Goal: Task Accomplishment & Management: Complete application form

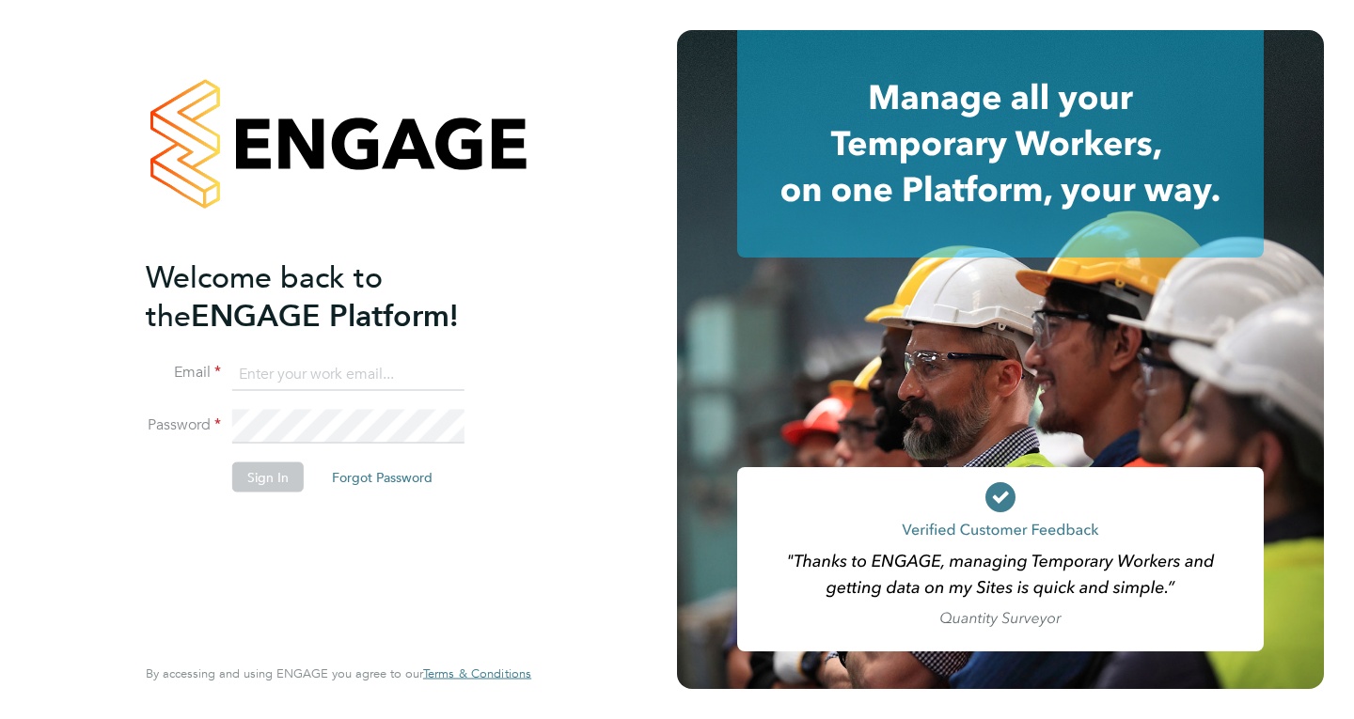
type input "[EMAIL_ADDRESS][DOMAIN_NAME]"
click at [265, 474] on button "Sign In" at bounding box center [267, 477] width 71 height 30
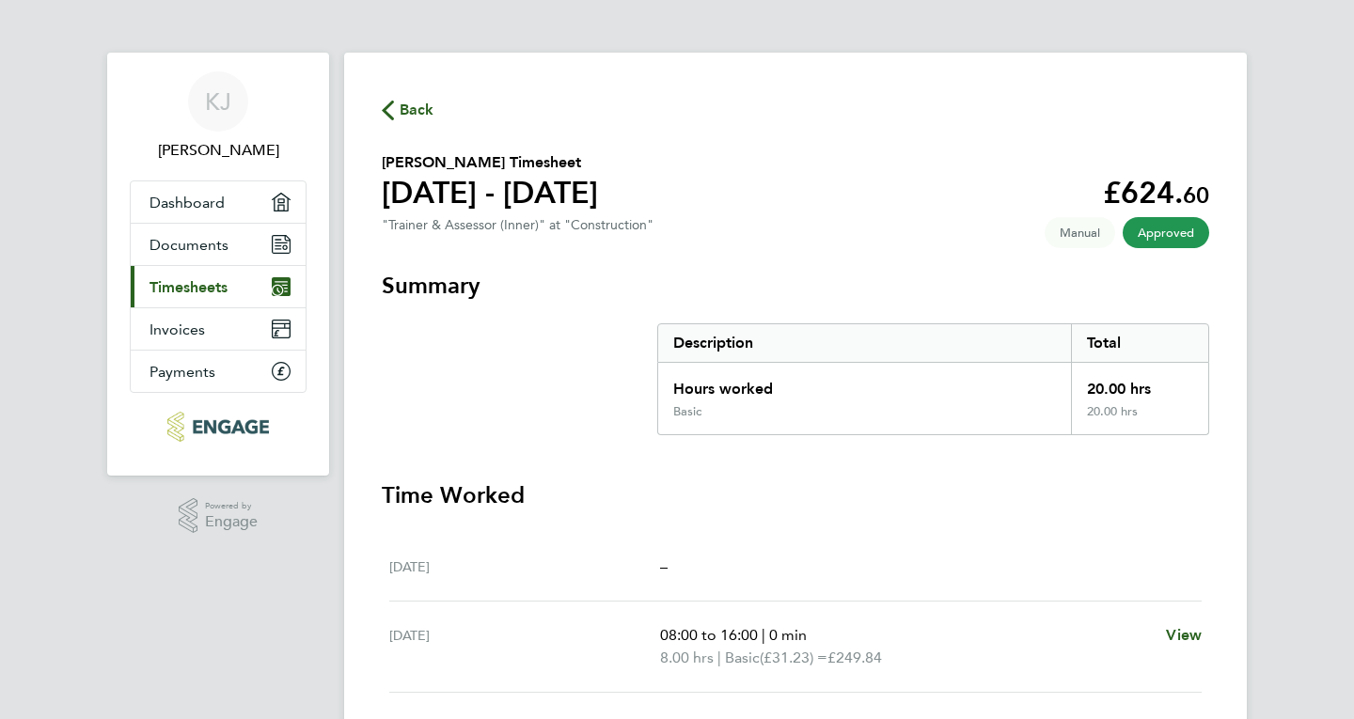
click at [178, 292] on span "Timesheets" at bounding box center [189, 287] width 78 height 18
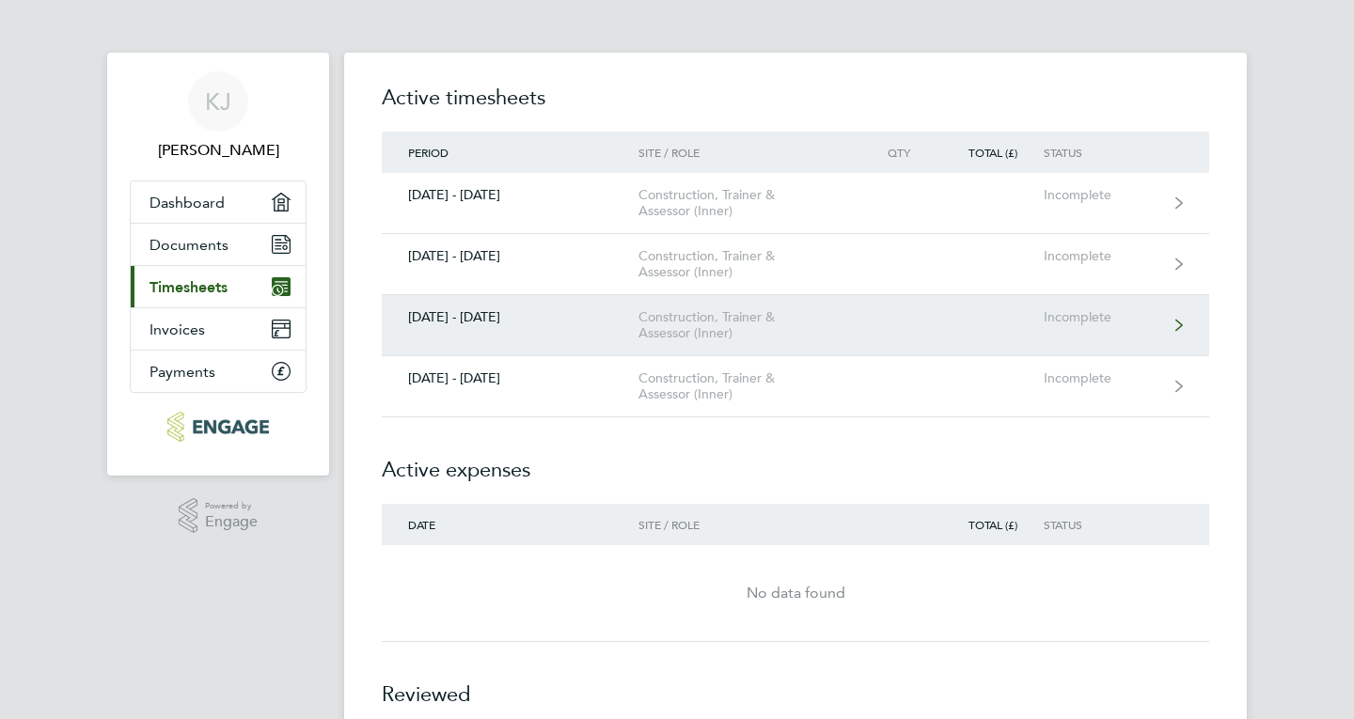
click at [1089, 322] on div "Incomplete" at bounding box center [1102, 317] width 116 height 16
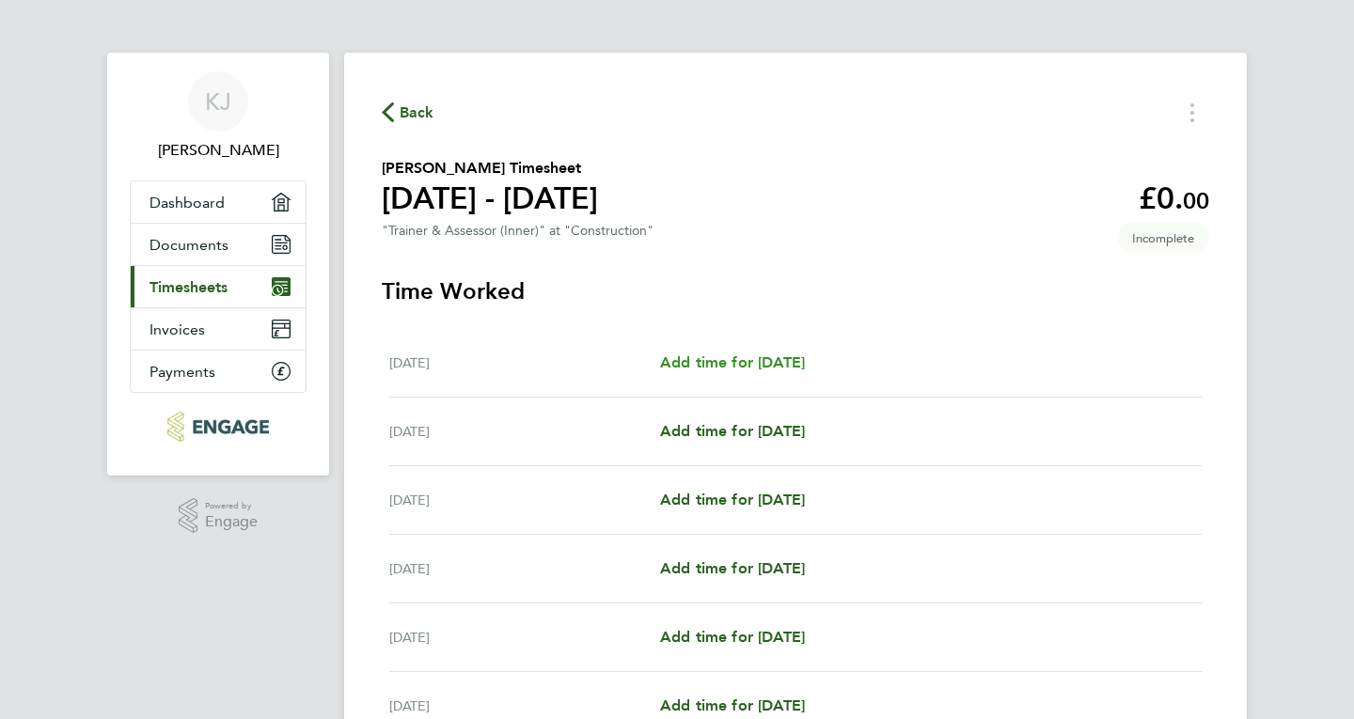
click at [754, 369] on span "Add time for [DATE]" at bounding box center [732, 363] width 145 height 18
select select "60"
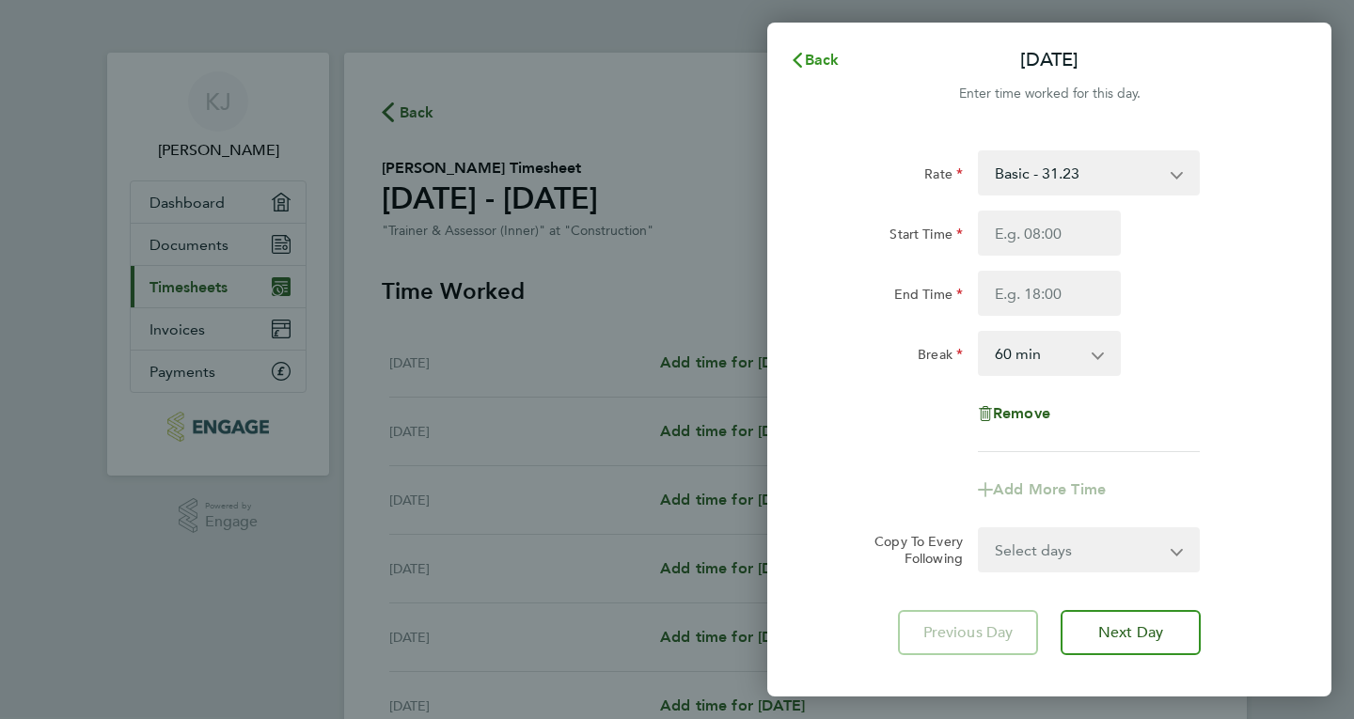
click at [824, 51] on button "Back" at bounding box center [814, 60] width 87 height 38
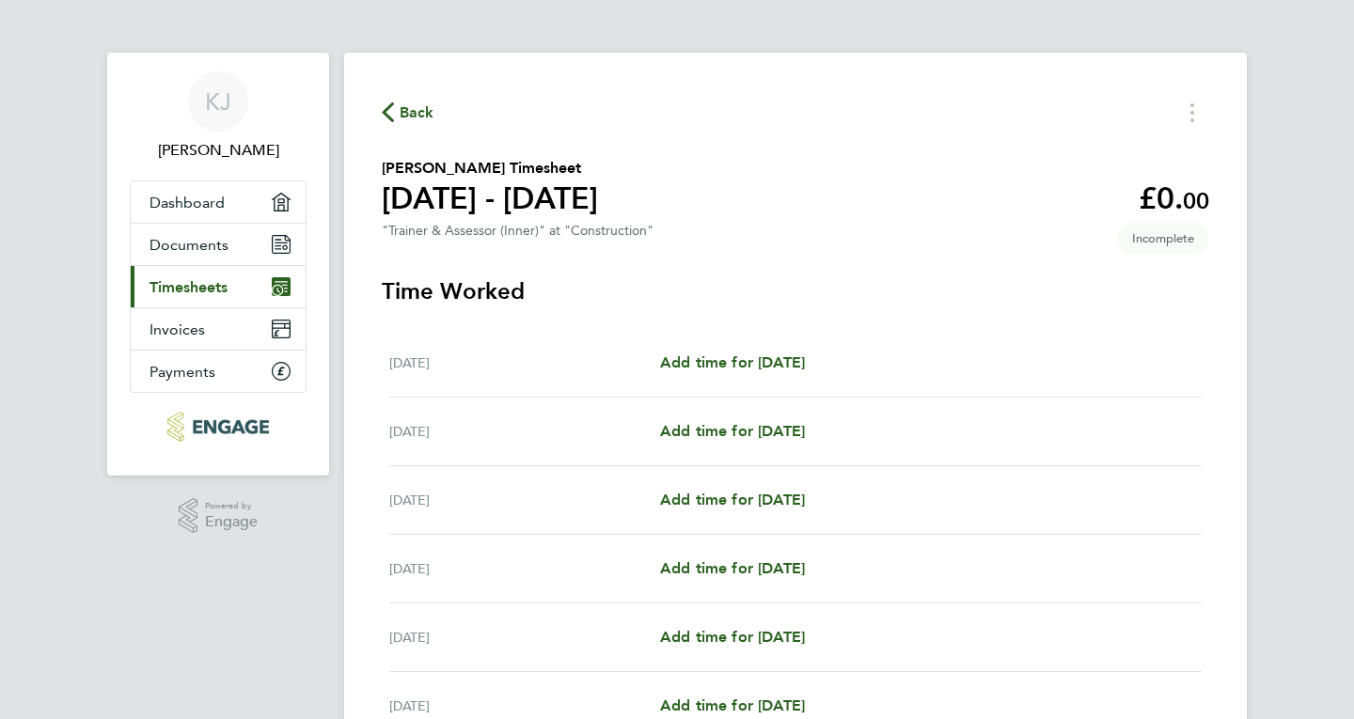
select select "60"
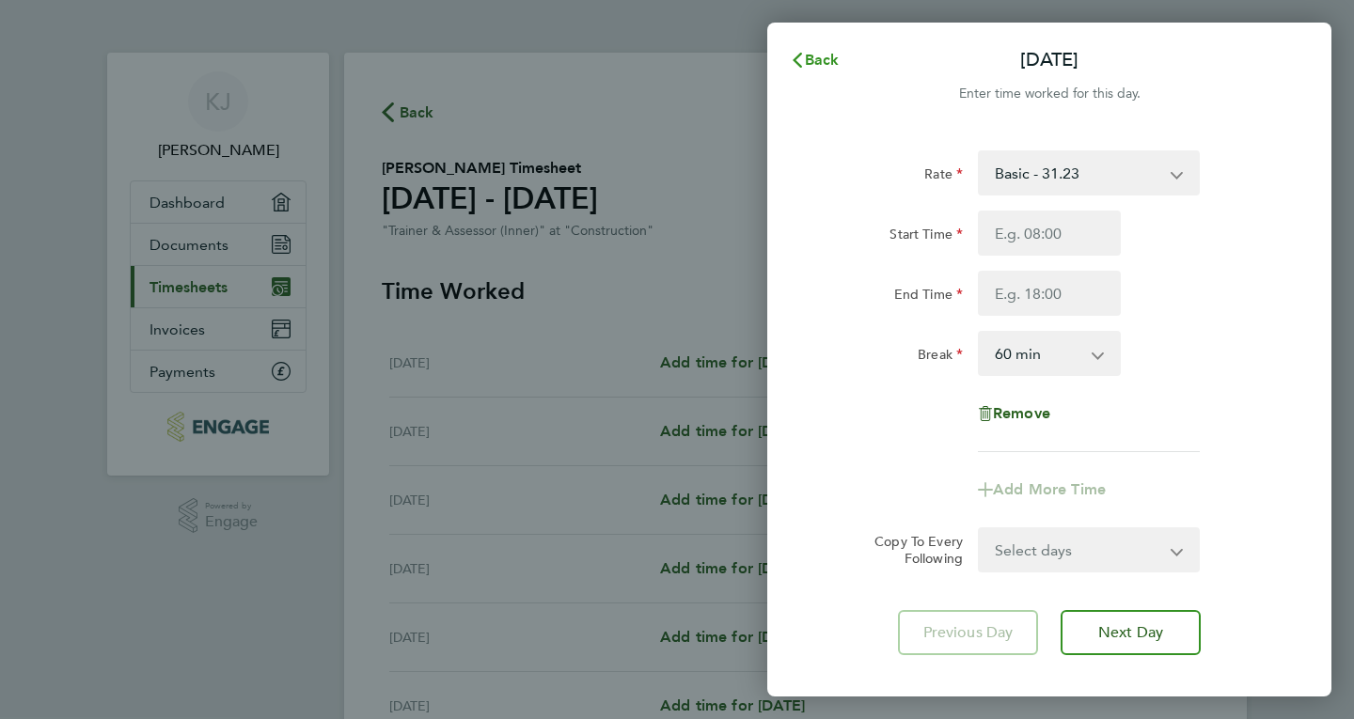
click at [823, 54] on span "Back" at bounding box center [822, 60] width 35 height 18
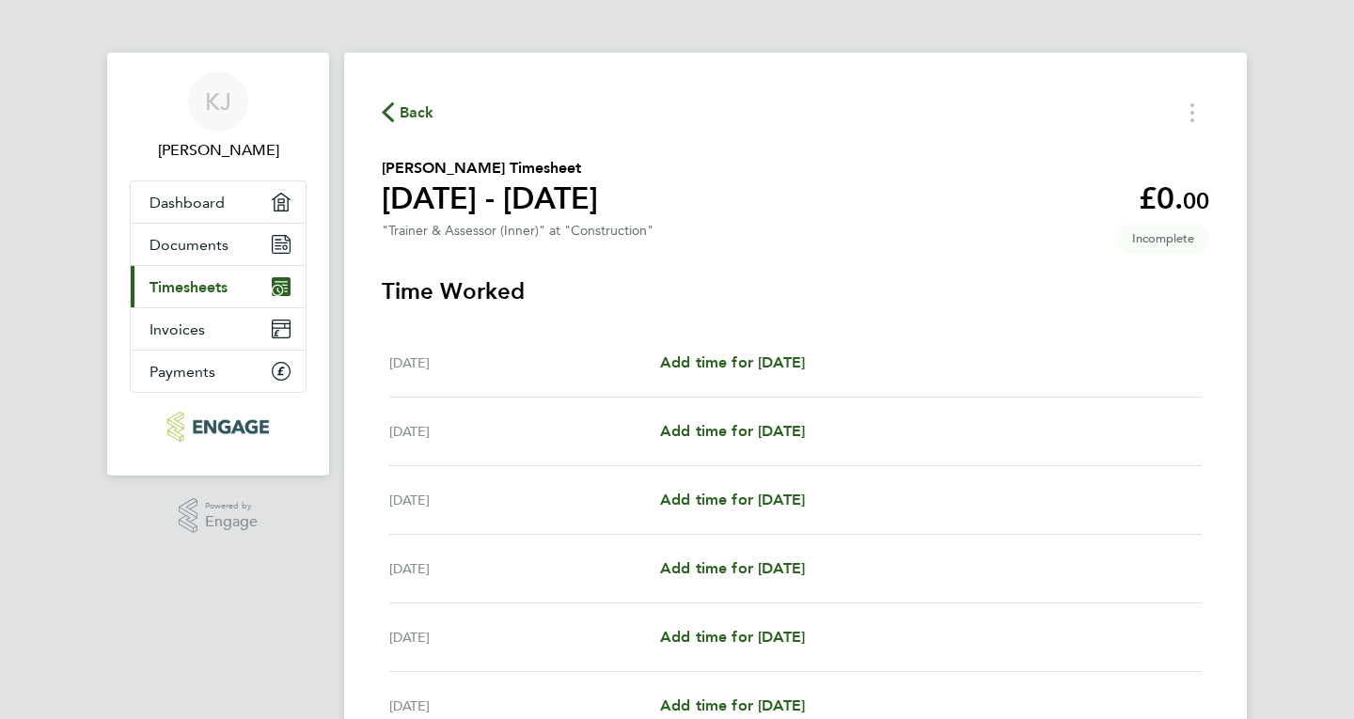
click at [175, 293] on span "Timesheets" at bounding box center [189, 287] width 78 height 18
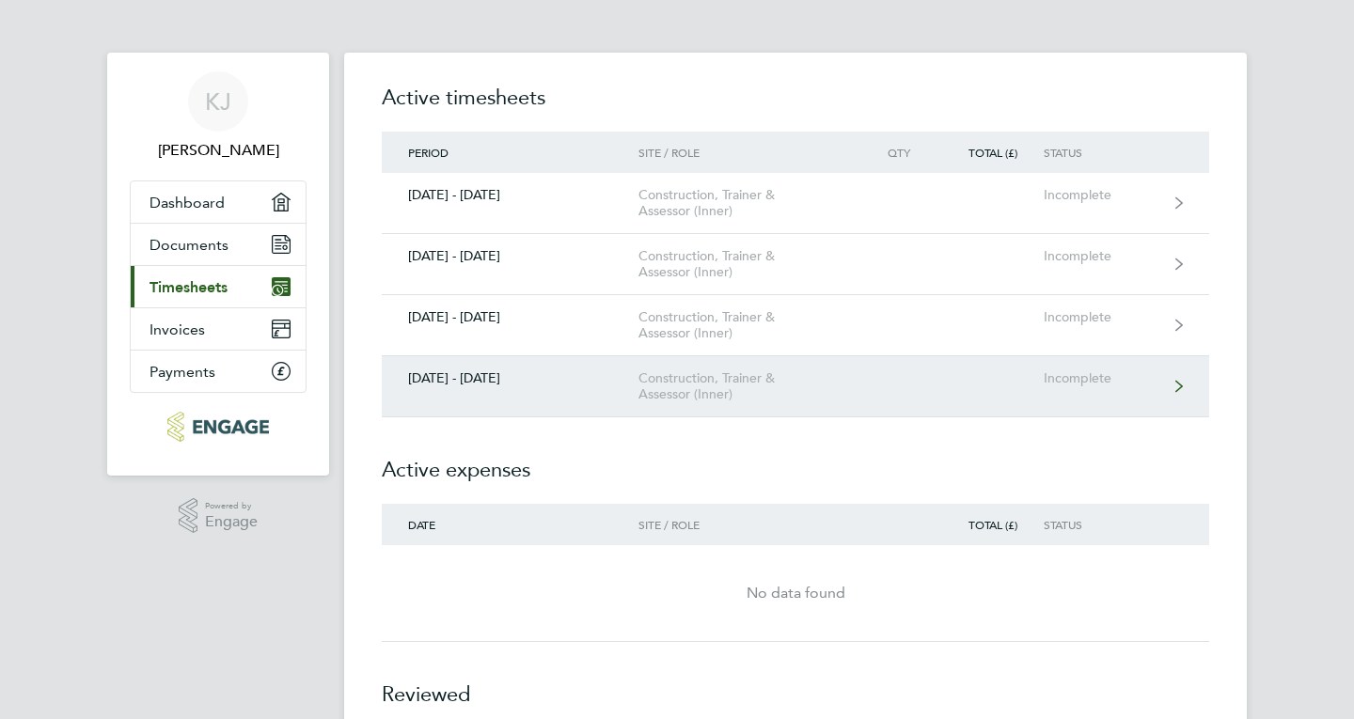
click at [1170, 386] on link "[DATE] - [DATE] Construction, Trainer & Assessor (Inner) Incomplete" at bounding box center [795, 386] width 827 height 61
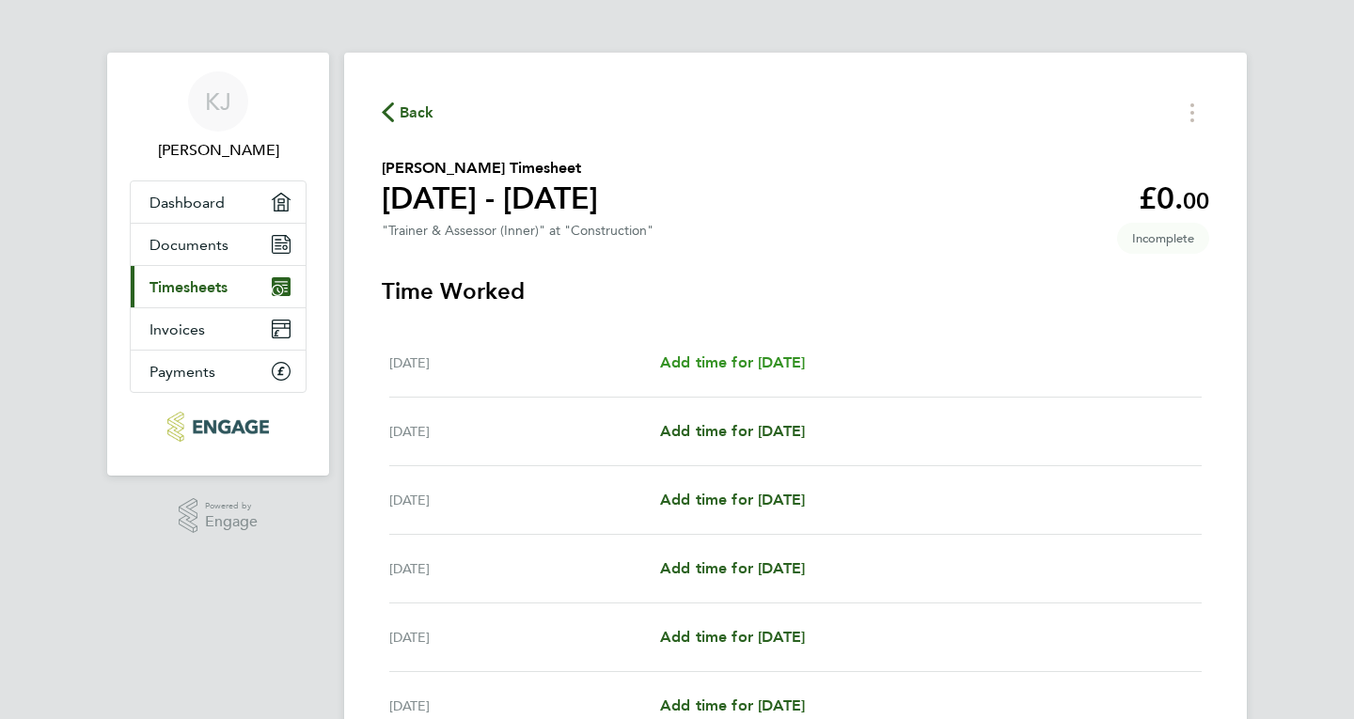
click at [800, 355] on span "Add time for [DATE]" at bounding box center [732, 363] width 145 height 18
select select "60"
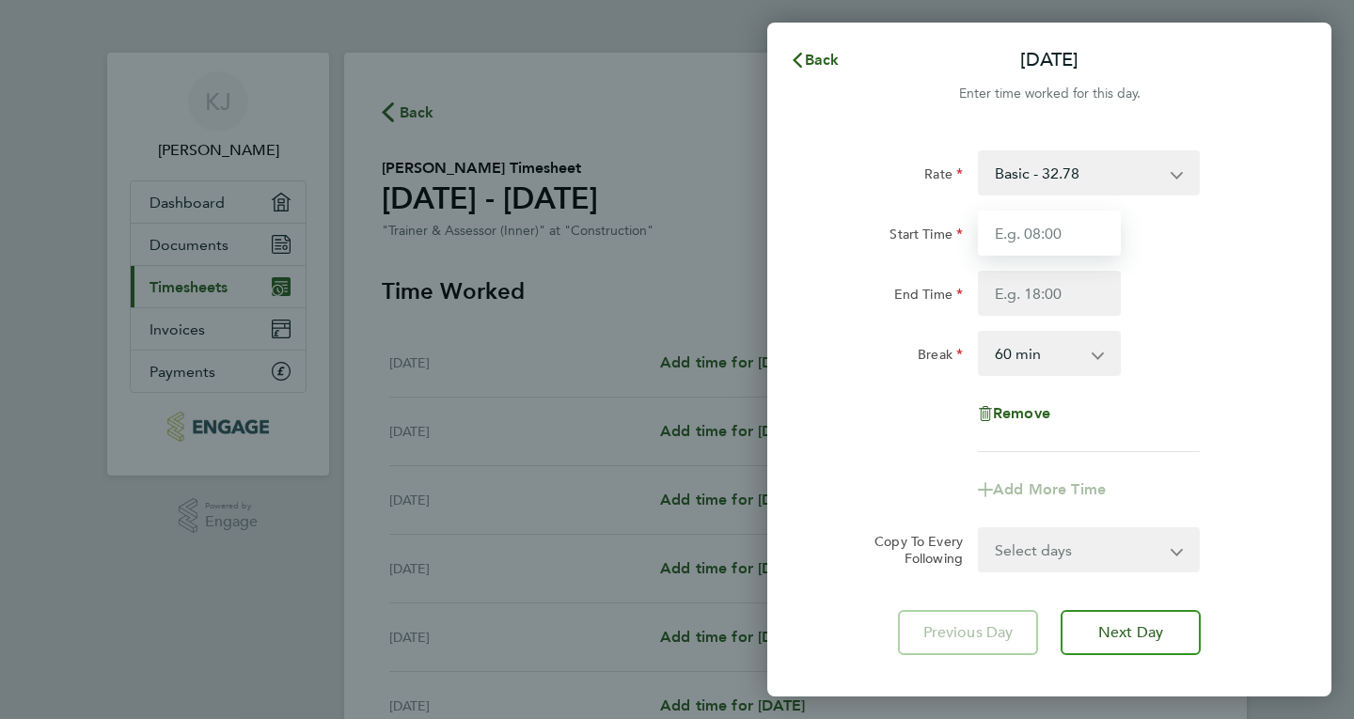
click at [1069, 240] on input "Start Time" at bounding box center [1049, 233] width 143 height 45
type input "08:00"
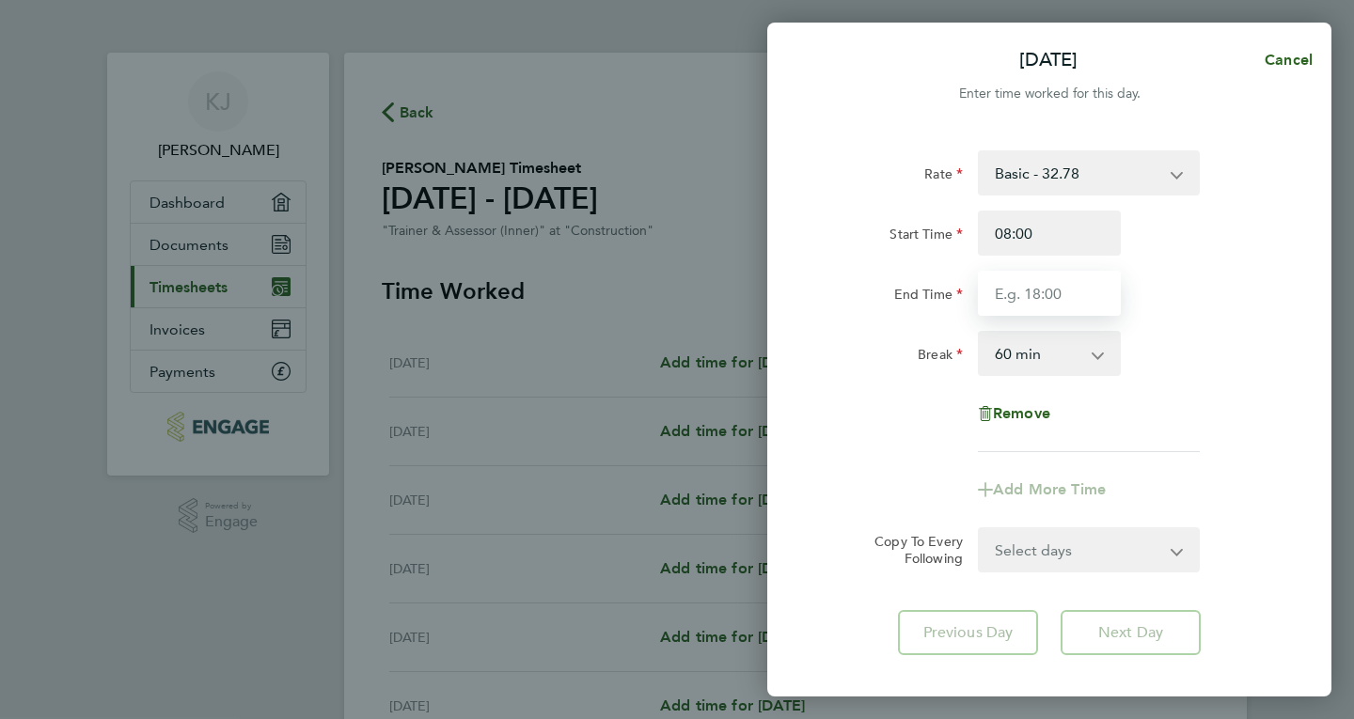
click at [1036, 288] on input "End Time" at bounding box center [1049, 293] width 143 height 45
type input "16:00"
click at [1097, 357] on app-icon-cross-button at bounding box center [1107, 353] width 23 height 41
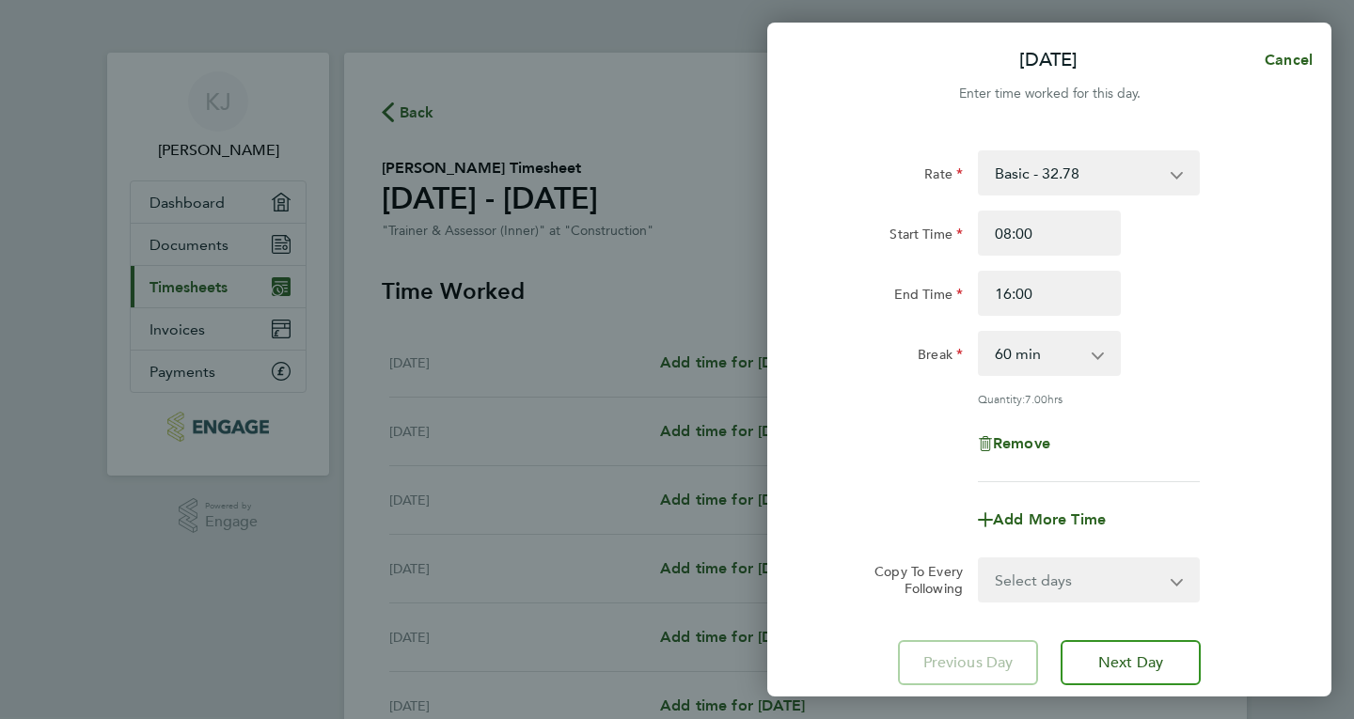
click at [1097, 357] on app-icon-cross-button at bounding box center [1107, 353] width 23 height 41
click at [1099, 357] on app-icon-cross-button at bounding box center [1107, 353] width 23 height 41
click at [1072, 353] on select "0 min 15 min 30 min 45 min 60 min 75 min 90 min" at bounding box center [1038, 353] width 117 height 41
select select "0"
click at [980, 333] on select "0 min 15 min 30 min 45 min 60 min 75 min 90 min" at bounding box center [1038, 353] width 117 height 41
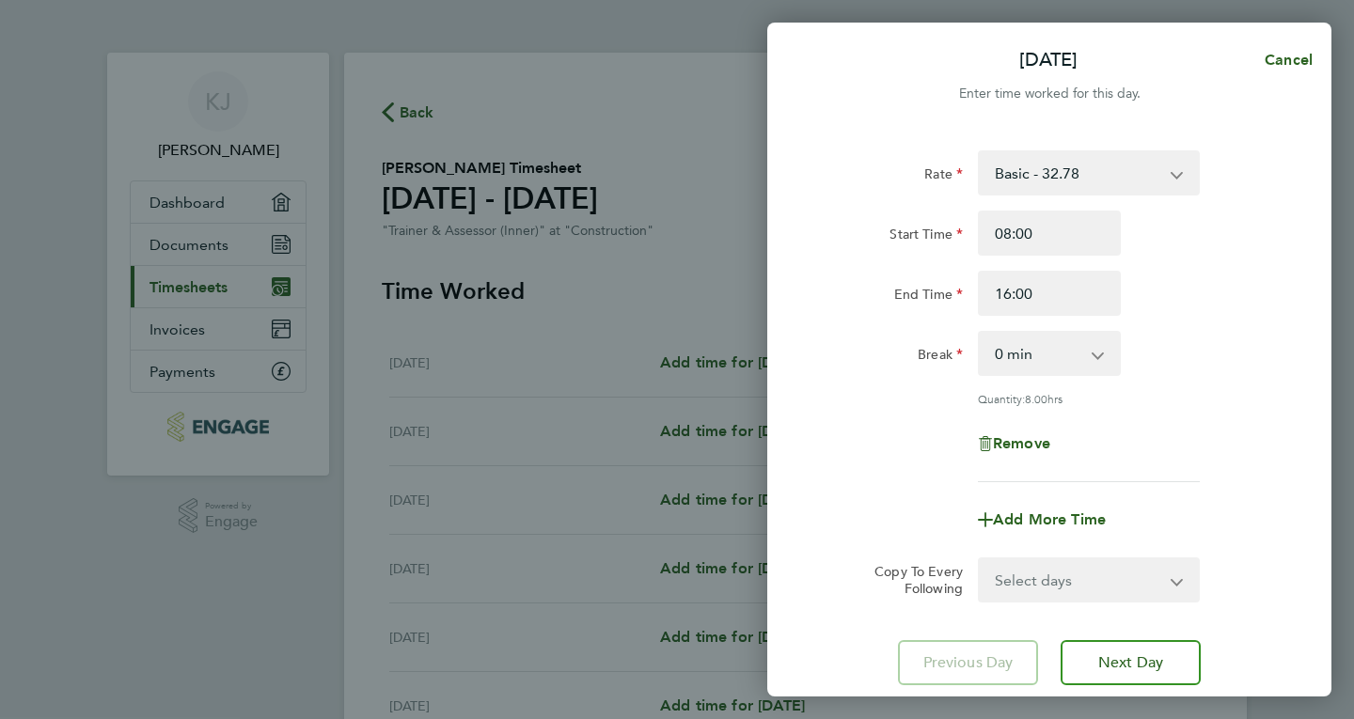
click at [1137, 433] on div "Remove" at bounding box center [1049, 443] width 474 height 45
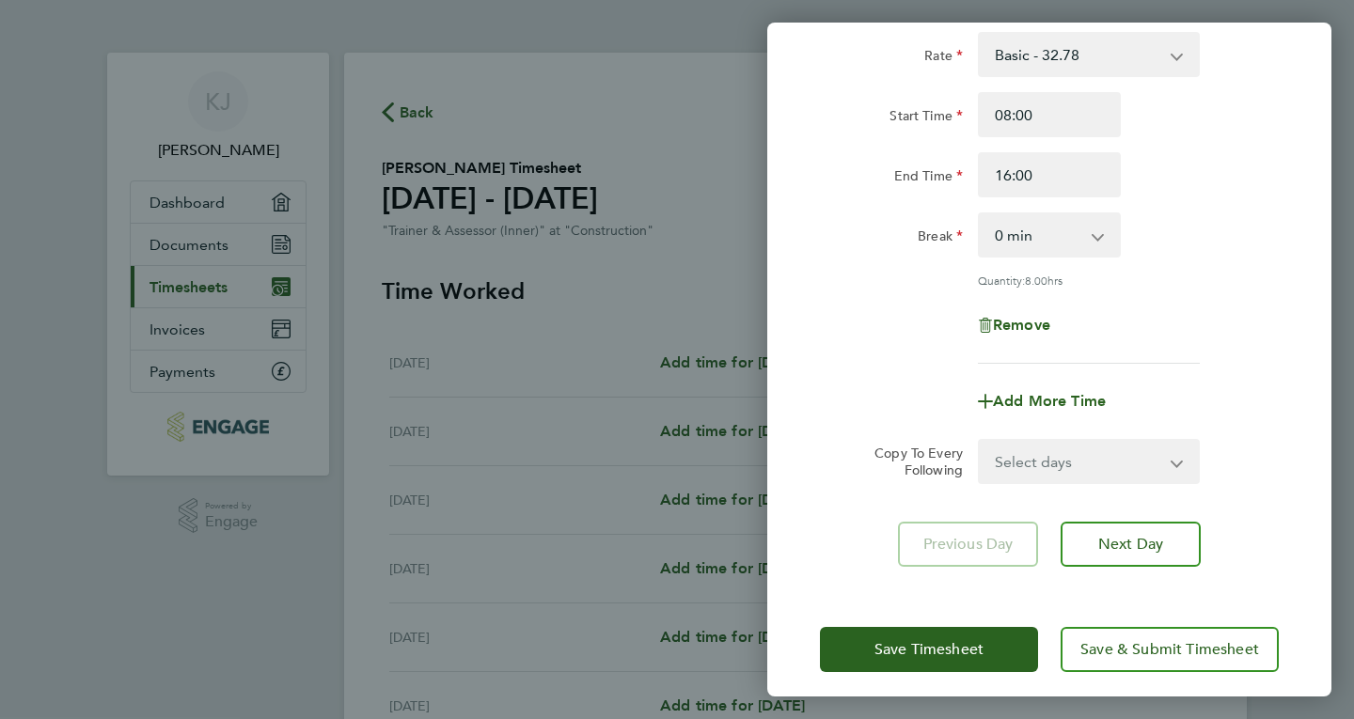
scroll to position [130, 0]
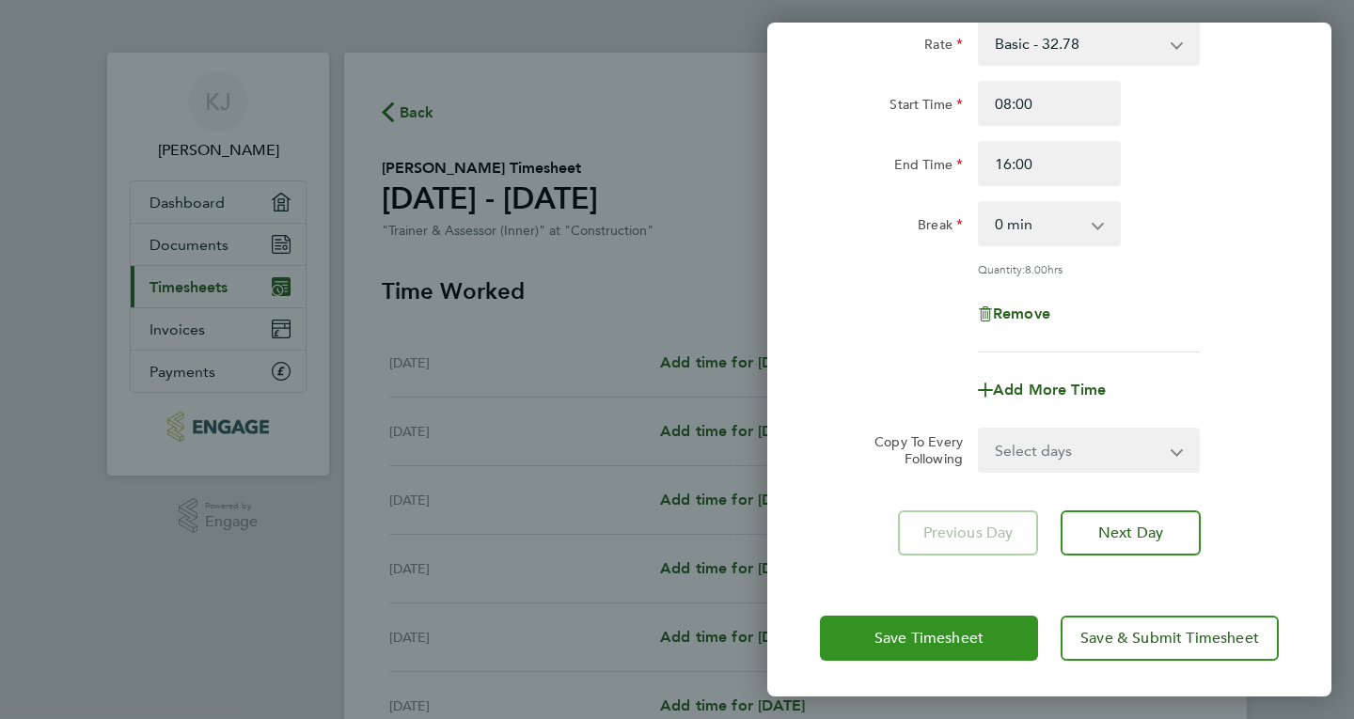
click at [939, 638] on span "Save Timesheet" at bounding box center [928, 638] width 109 height 19
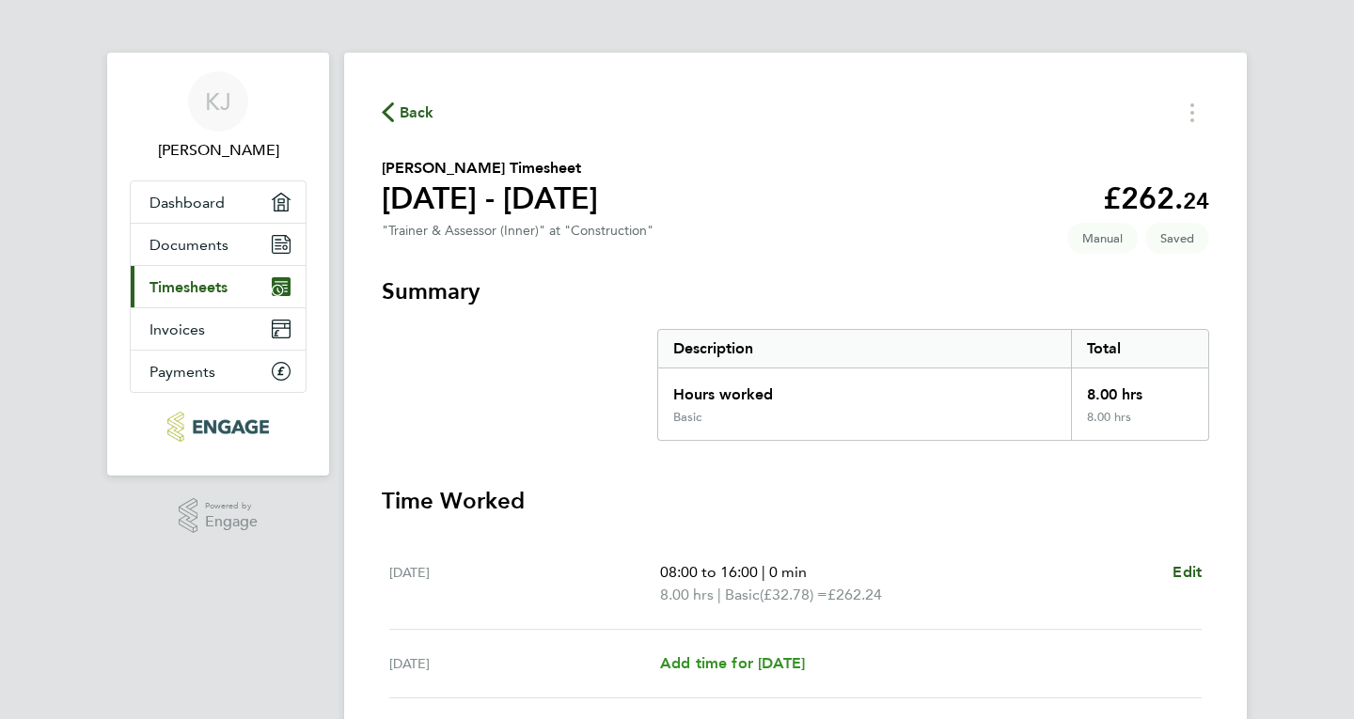
click at [738, 662] on span "Add time for [DATE]" at bounding box center [732, 663] width 145 height 18
select select "60"
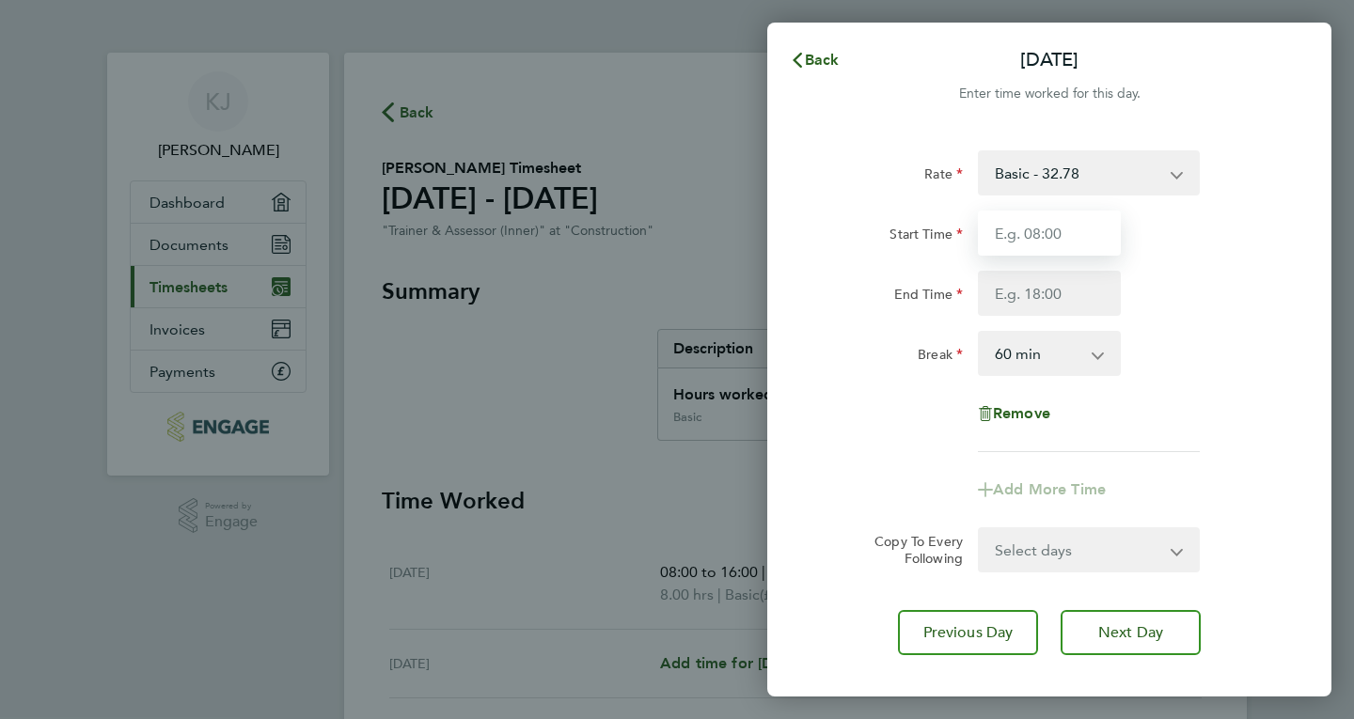
click at [1050, 244] on input "Start Time" at bounding box center [1049, 233] width 143 height 45
type input "08:00"
click at [1045, 291] on input "End Time" at bounding box center [1049, 293] width 143 height 45
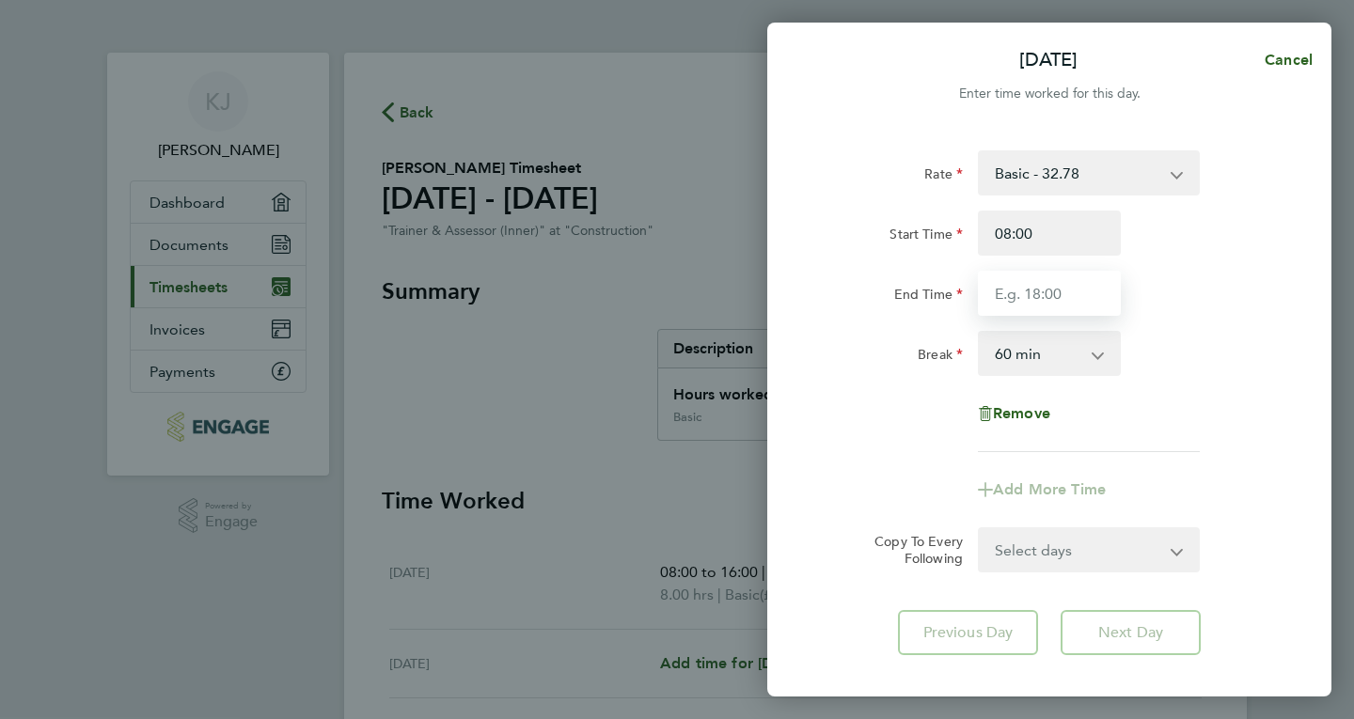
type input "16:00"
click at [1056, 347] on select "0 min 15 min 30 min 45 min 60 min 75 min 90 min" at bounding box center [1038, 353] width 117 height 41
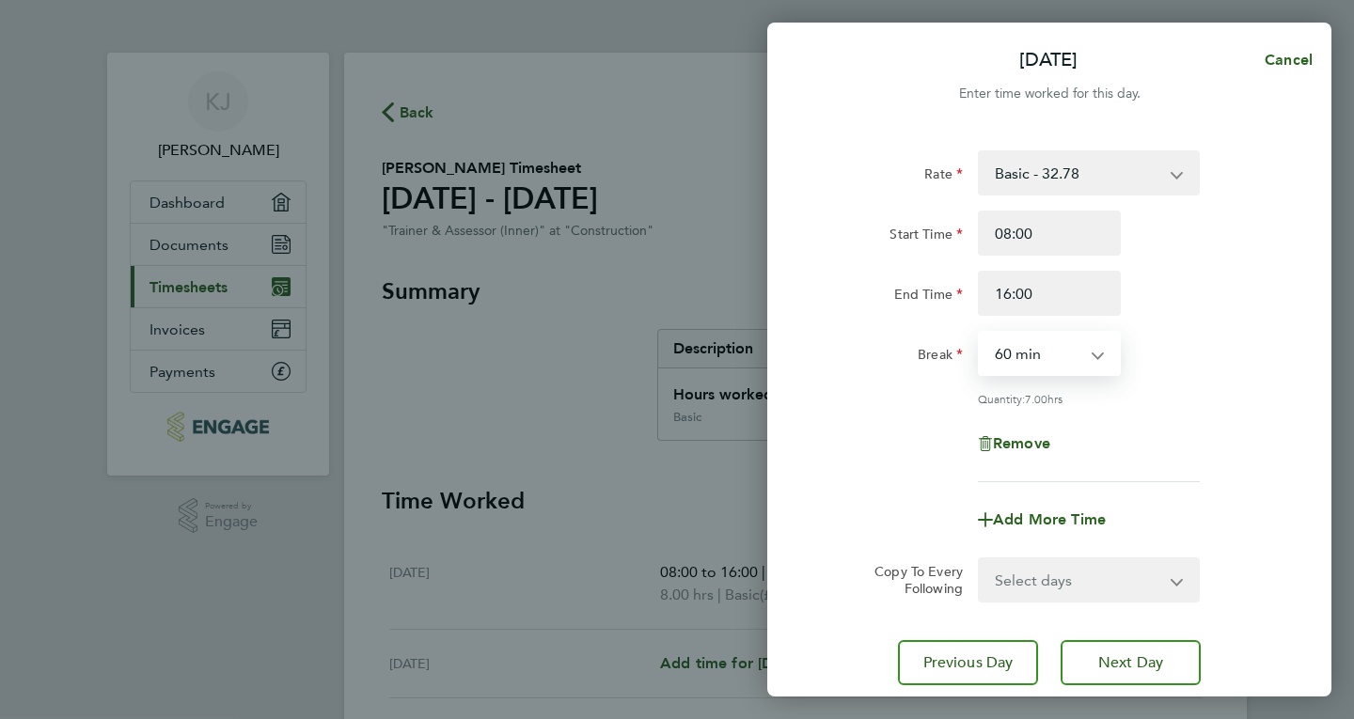
select select "0"
click at [980, 333] on select "0 min 15 min 30 min 45 min 60 min 75 min 90 min" at bounding box center [1038, 353] width 117 height 41
click at [1074, 469] on div "Rate Basic - 32.78 Start Time 08:00 End Time 16:00 Break 0 min 15 min 30 min 45…" at bounding box center [1049, 316] width 459 height 332
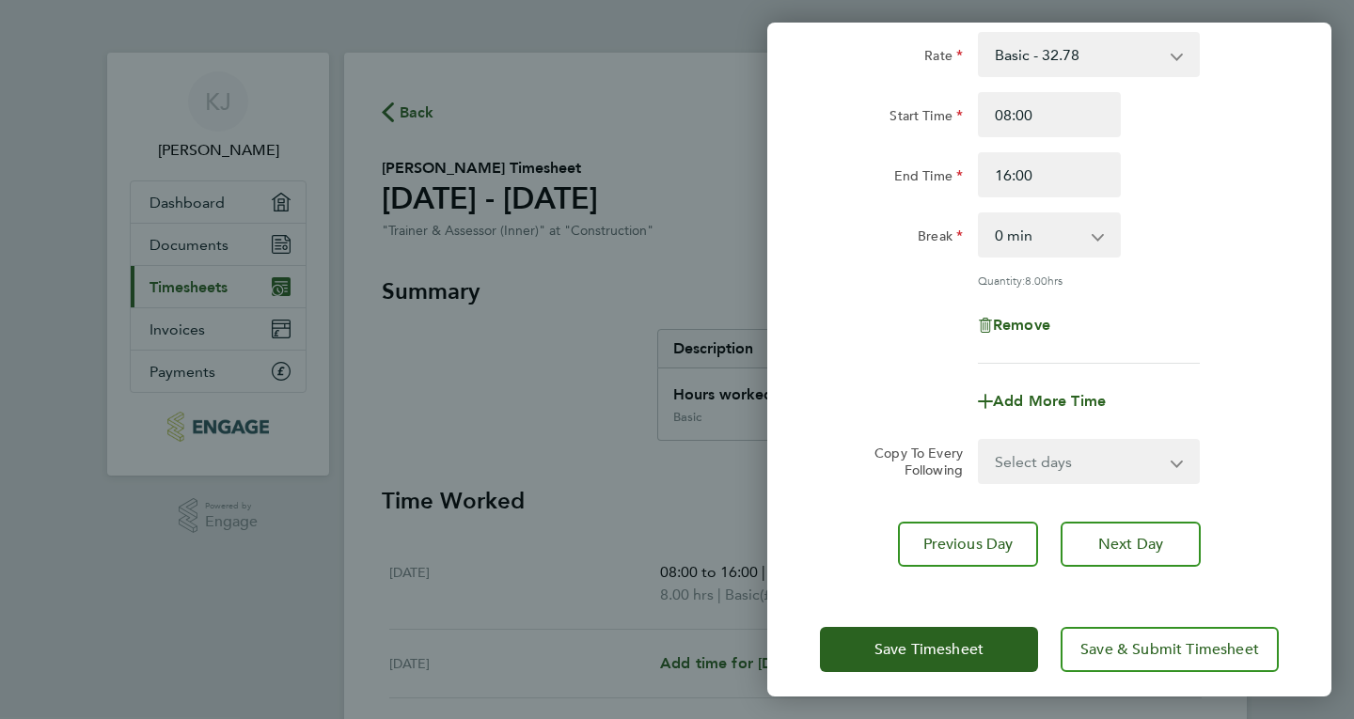
scroll to position [130, 0]
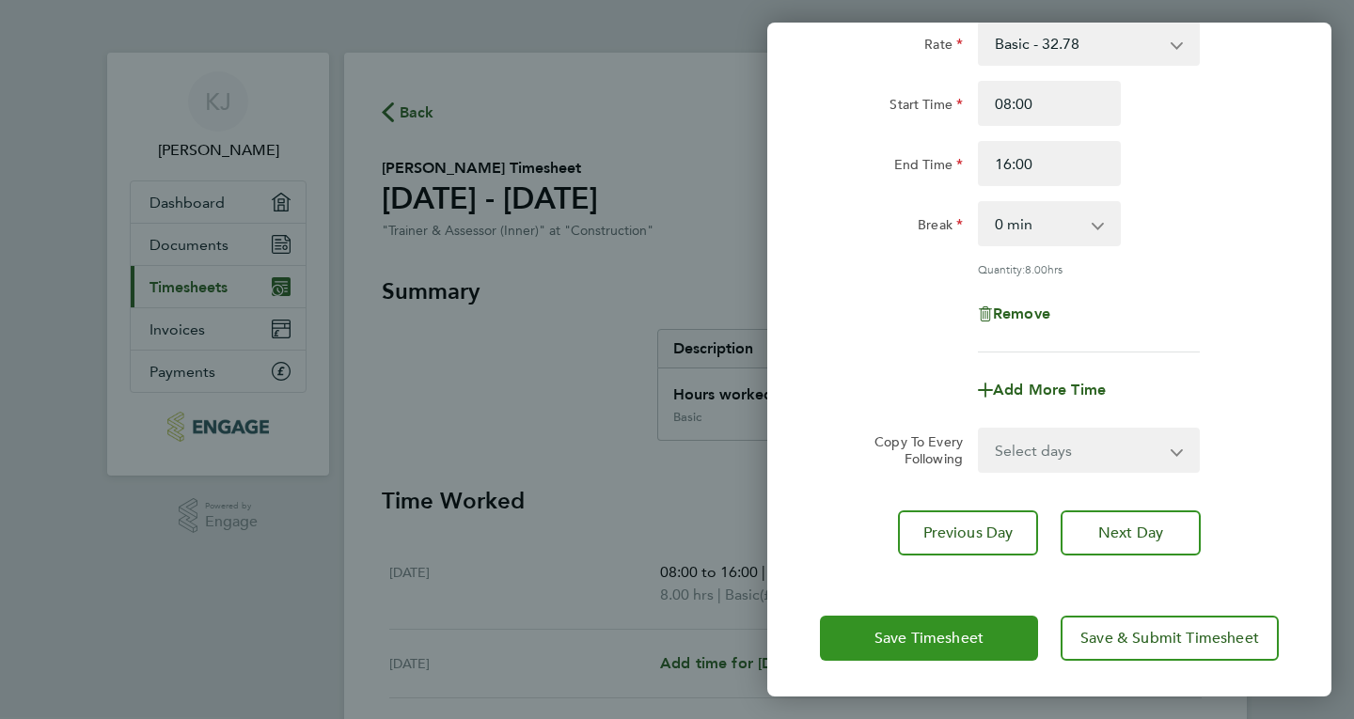
click at [973, 624] on button "Save Timesheet" at bounding box center [929, 638] width 218 height 45
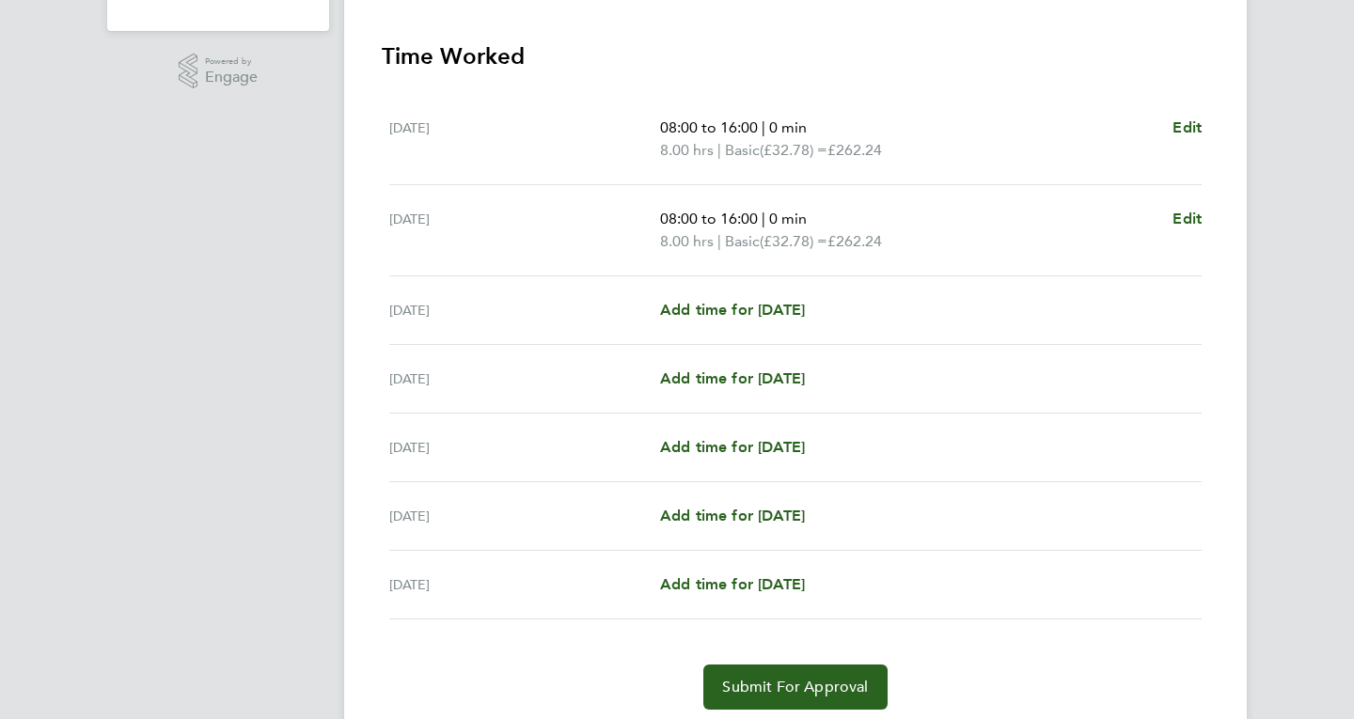
scroll to position [446, 0]
click at [717, 316] on span "Add time for [DATE]" at bounding box center [732, 309] width 145 height 18
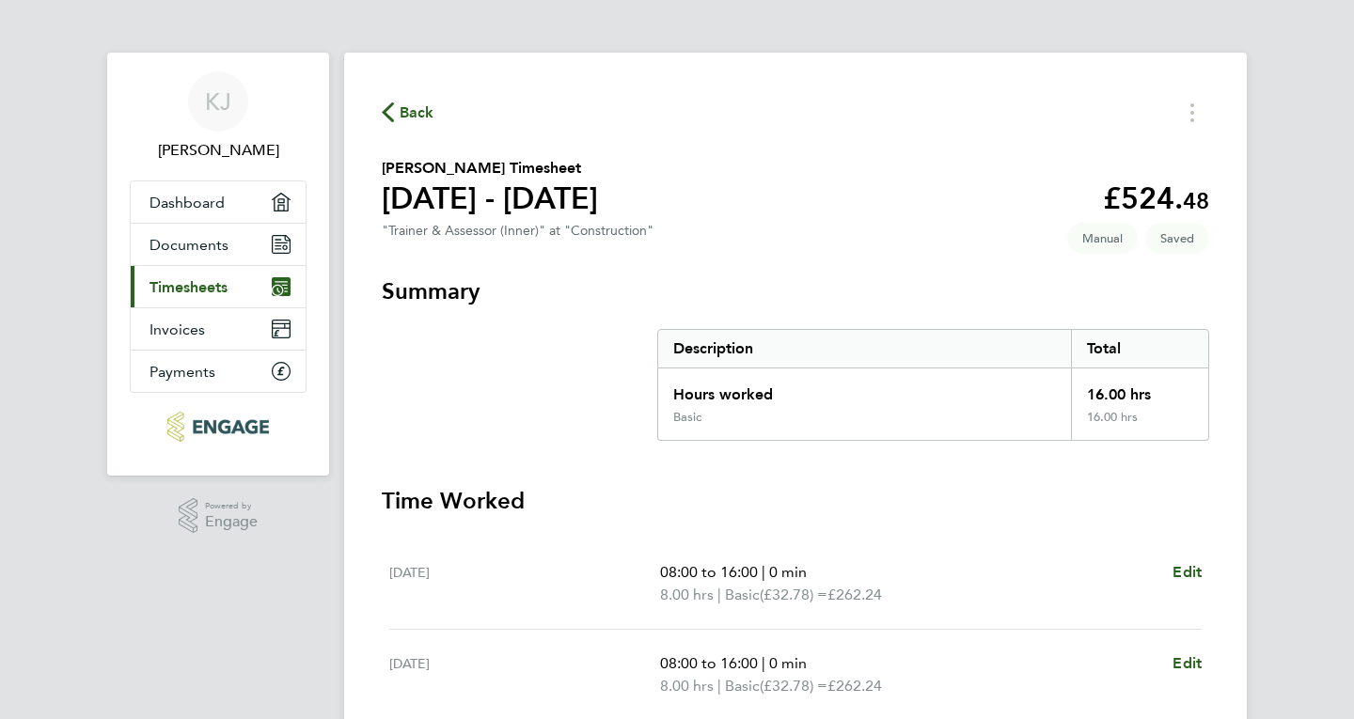
select select "60"
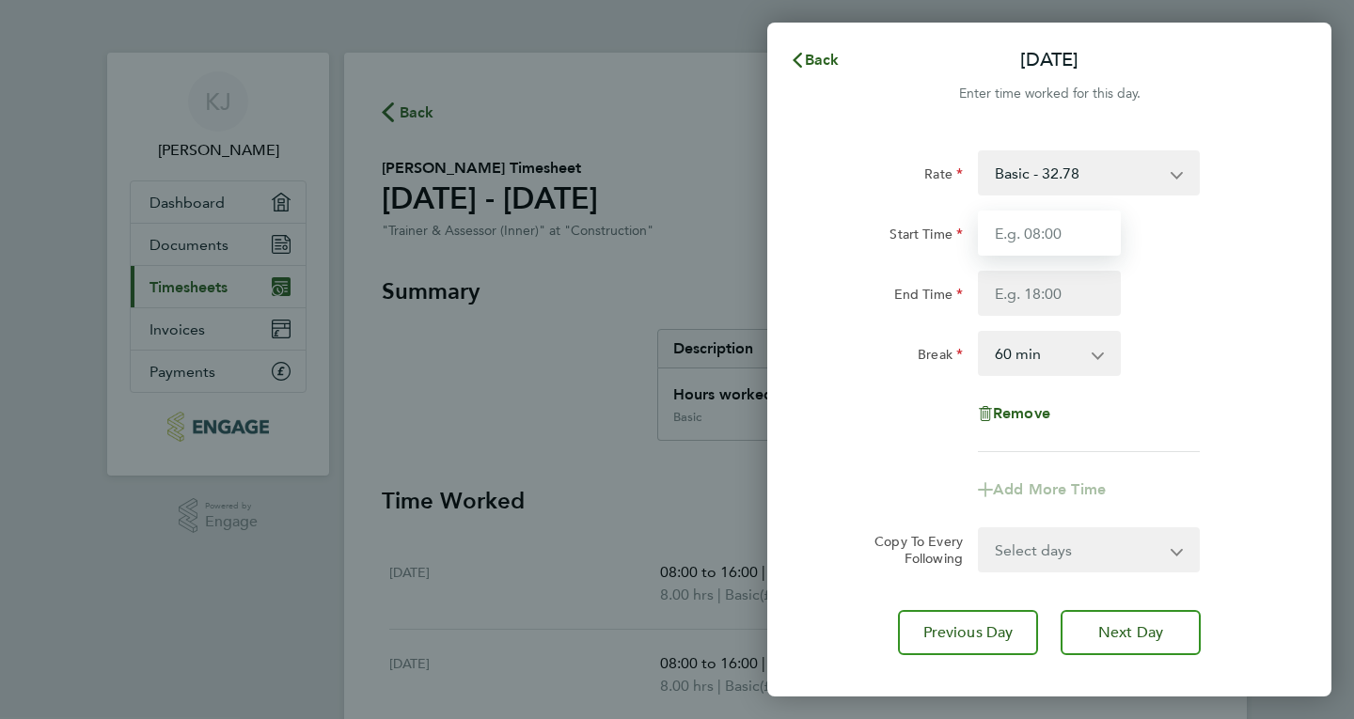
click at [1053, 231] on input "Start Time" at bounding box center [1049, 233] width 143 height 45
type input "08:00"
click at [1056, 291] on input "End Time" at bounding box center [1049, 293] width 143 height 45
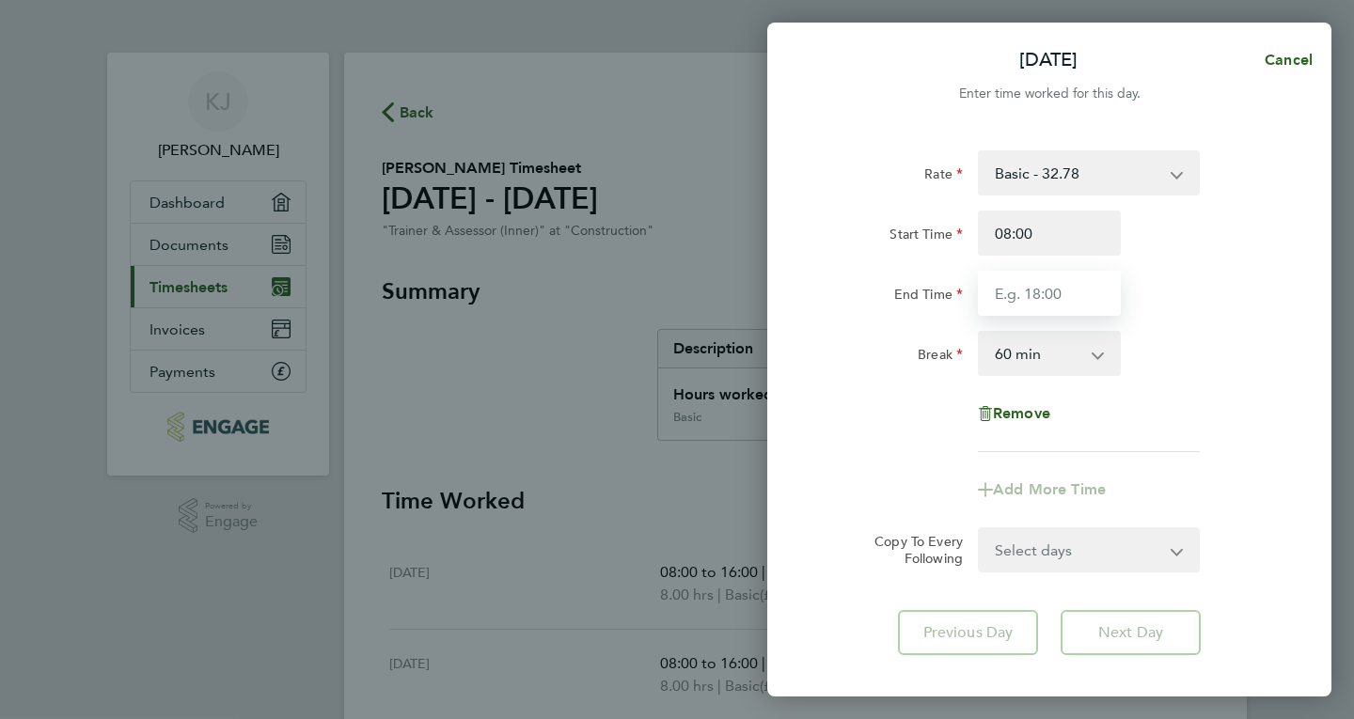
type input "12:00"
click at [1098, 359] on app-icon-cross-button at bounding box center [1107, 353] width 23 height 41
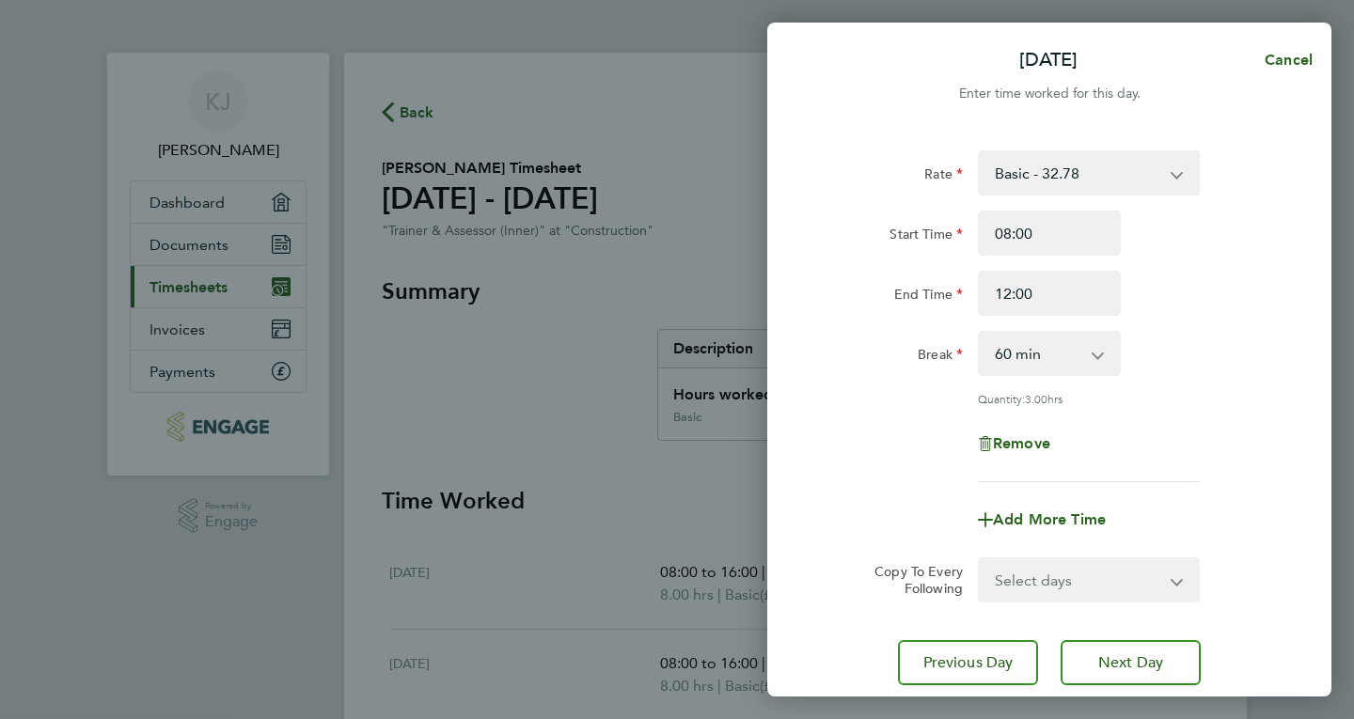
click at [1098, 359] on app-icon-cross-button at bounding box center [1107, 353] width 23 height 41
click at [1052, 348] on select "0 min 15 min 30 min 45 min 60 min 75 min 90 min" at bounding box center [1038, 353] width 117 height 41
select select "0"
click at [980, 333] on select "0 min 15 min 30 min 45 min 60 min 75 min 90 min" at bounding box center [1038, 353] width 117 height 41
click at [1158, 384] on div "Rate Basic - 32.78 Start Time 08:00 End Time 12:00 Break 0 min 15 min 30 min 45…" at bounding box center [1049, 316] width 459 height 332
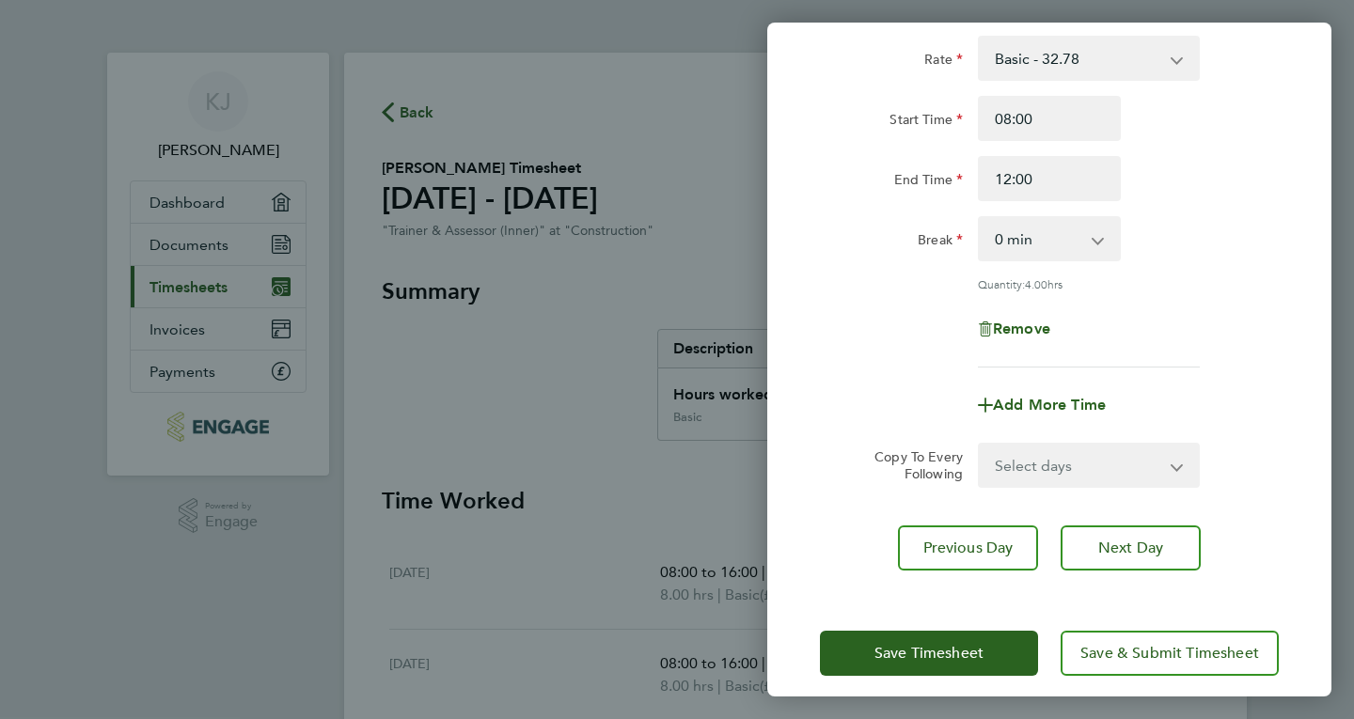
scroll to position [130, 0]
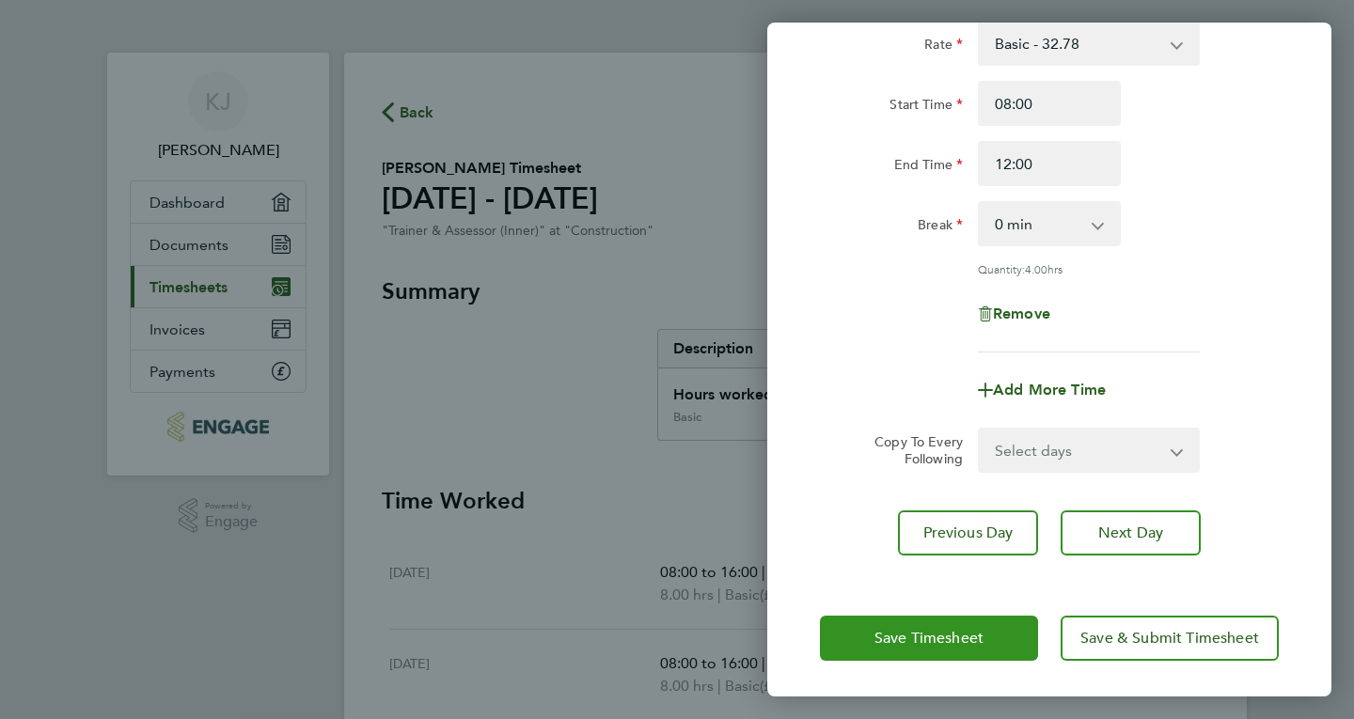
click at [936, 638] on span "Save Timesheet" at bounding box center [928, 638] width 109 height 19
